Goal: Task Accomplishment & Management: Manage account settings

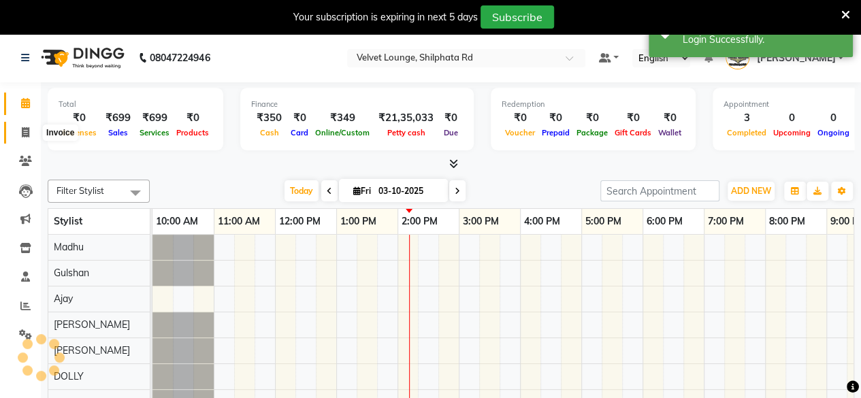
click at [19, 131] on span at bounding box center [26, 133] width 24 height 16
select select "122"
select select "service"
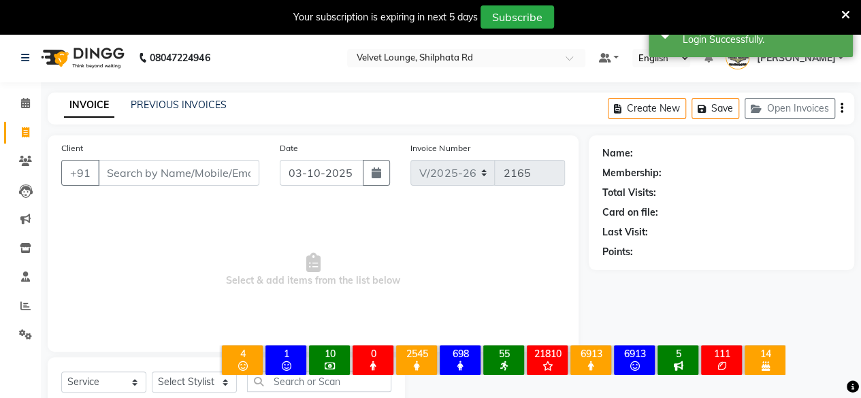
click at [193, 98] on div "PREVIOUS INVOICES" at bounding box center [179, 105] width 96 height 14
click at [197, 104] on link "PREVIOUS INVOICES" at bounding box center [179, 105] width 96 height 12
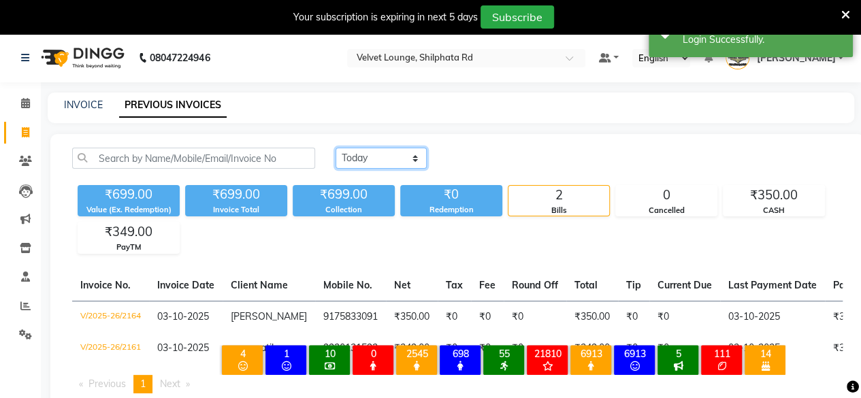
click at [371, 159] on select "[DATE] [DATE] Custom Range" at bounding box center [381, 158] width 91 height 21
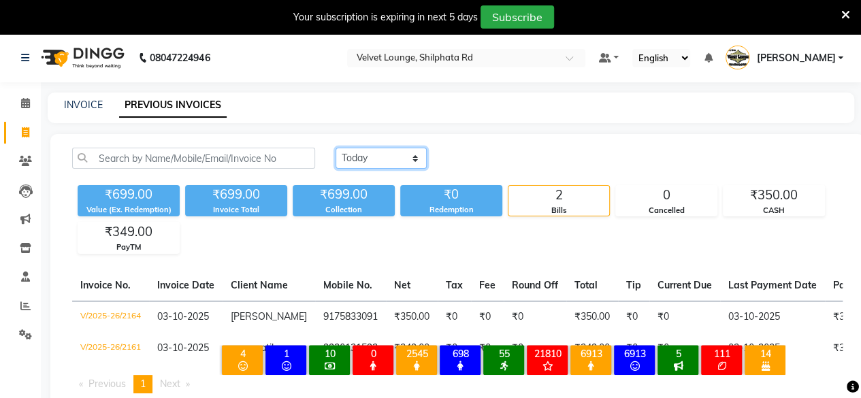
select select "[DATE]"
click at [336, 148] on select "[DATE] [DATE] Custom Range" at bounding box center [381, 158] width 91 height 21
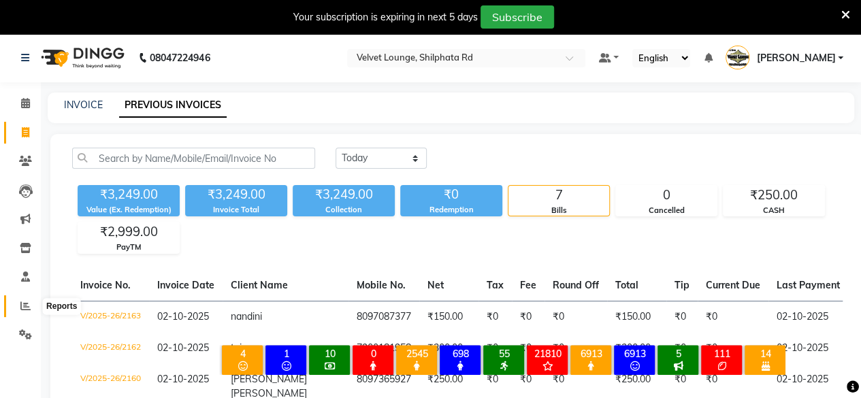
click at [32, 303] on span at bounding box center [26, 307] width 24 height 16
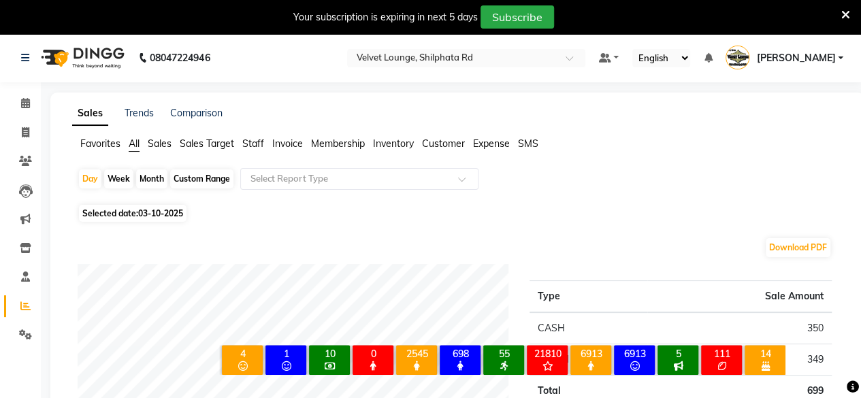
click at [154, 179] on div "Month" at bounding box center [151, 179] width 31 height 19
select select "10"
select select "2025"
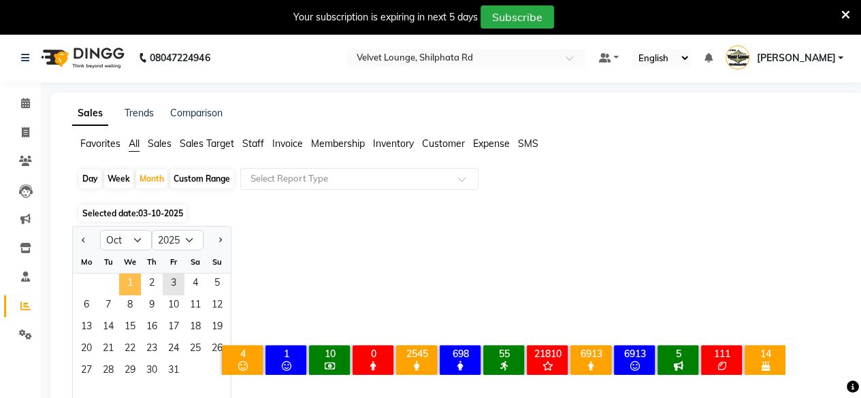
click at [128, 281] on span "1" at bounding box center [130, 285] width 22 height 22
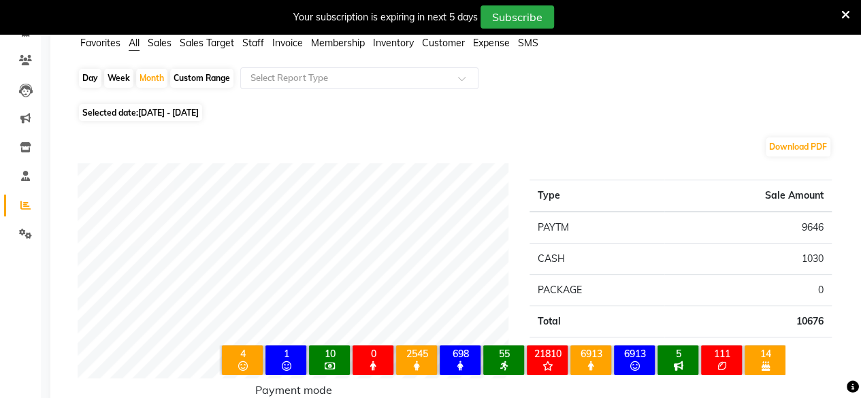
scroll to position [109, 0]
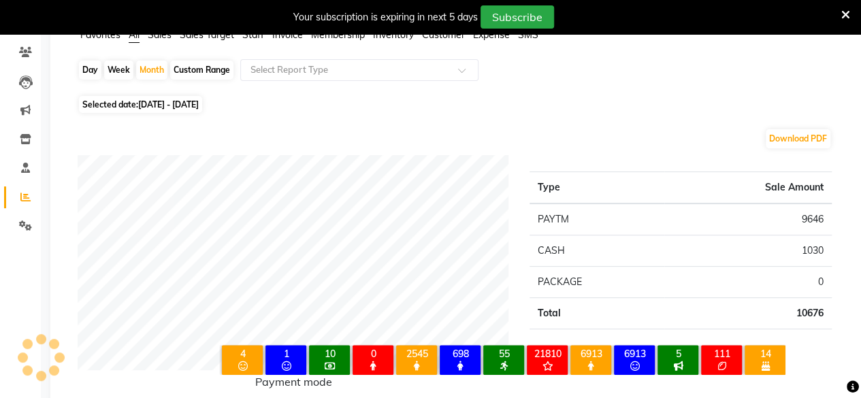
click at [256, 33] on div "Your subscription is expiring in next 5 days Subscribe" at bounding box center [430, 17] width 861 height 34
click at [256, 37] on span "Staff" at bounding box center [253, 35] width 22 height 12
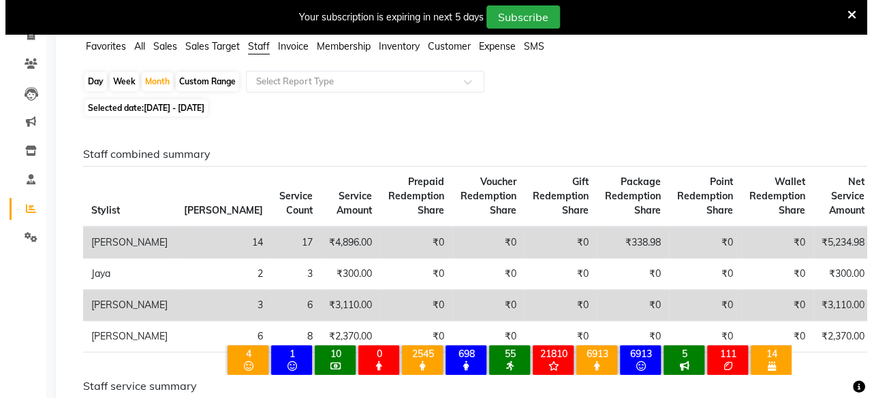
scroll to position [0, 0]
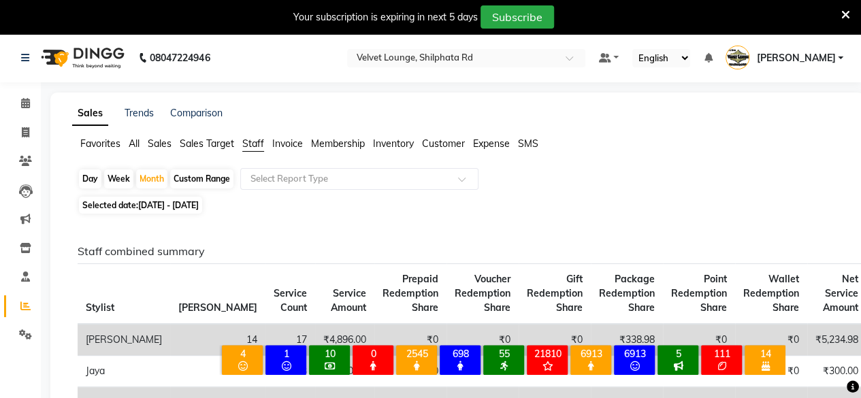
click at [820, 57] on span "[PERSON_NAME]" at bounding box center [796, 58] width 79 height 14
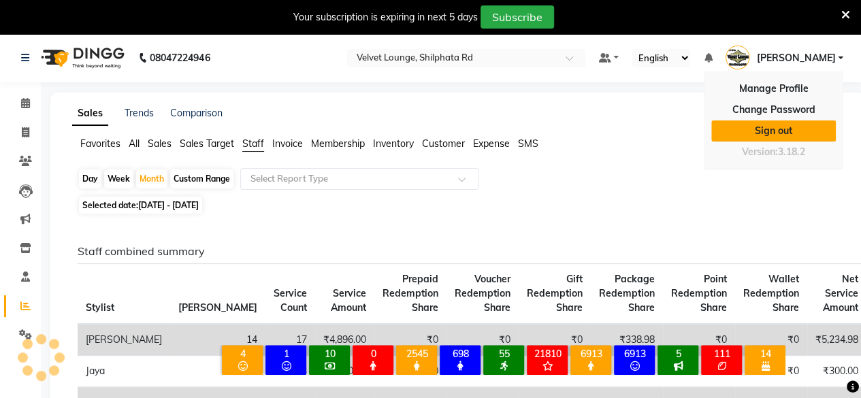
click at [795, 127] on link "Sign out" at bounding box center [774, 131] width 125 height 21
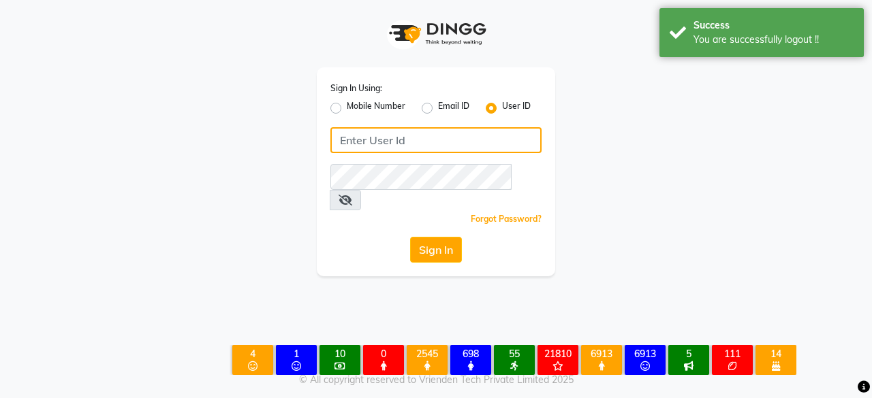
type input "7400009327"
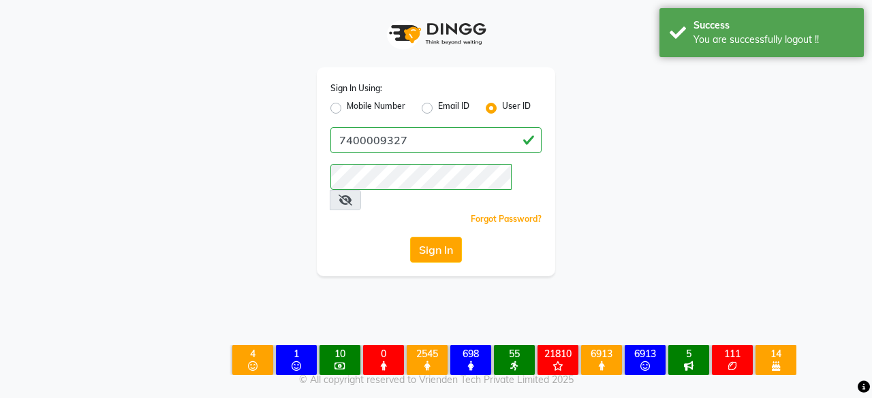
click at [347, 107] on label "Mobile Number" at bounding box center [376, 108] width 59 height 16
click at [347, 107] on input "Mobile Number" at bounding box center [351, 104] width 9 height 9
radio input "true"
radio input "false"
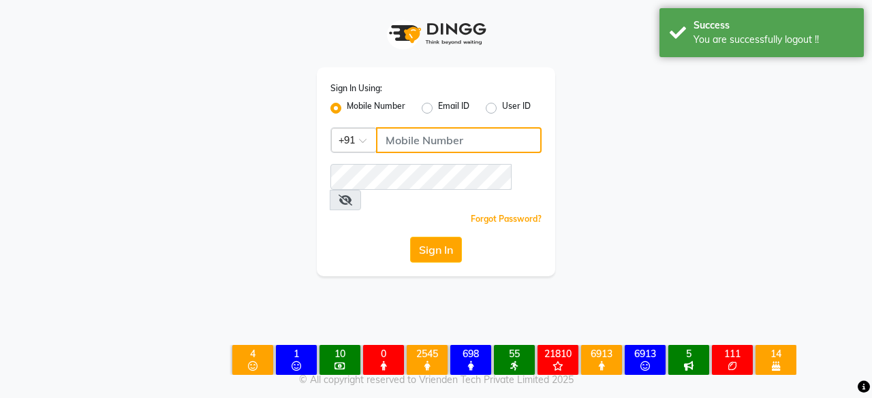
click at [413, 150] on input "Username" at bounding box center [458, 140] width 165 height 26
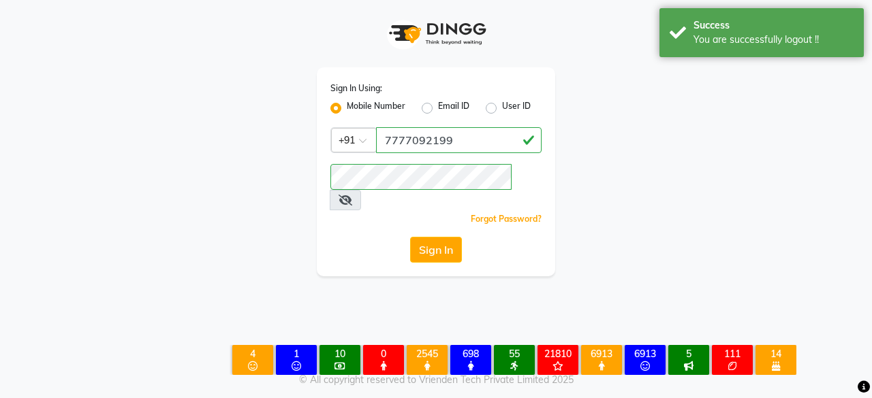
click at [464, 148] on input "7777092199" at bounding box center [458, 140] width 165 height 26
type input "7400009327"
click at [433, 237] on button "Sign In" at bounding box center [436, 250] width 52 height 26
